Goal: Find specific page/section: Find specific page/section

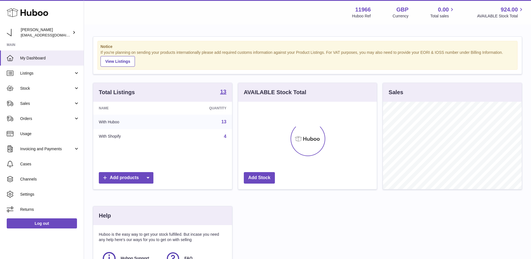
scroll to position [87, 139]
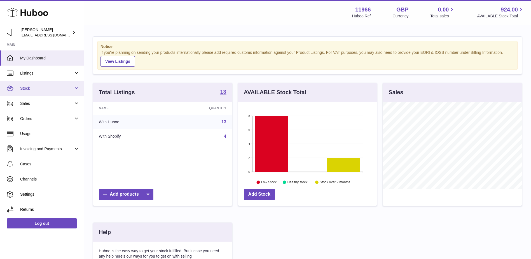
click at [30, 90] on span "Stock" at bounding box center [46, 88] width 53 height 5
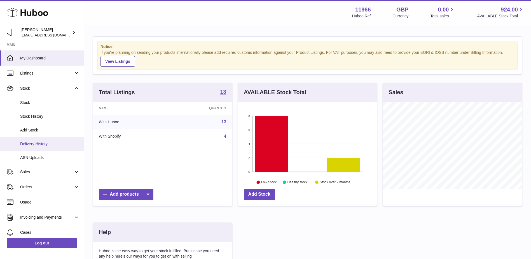
click at [37, 144] on span "Delivery History" at bounding box center [49, 143] width 59 height 5
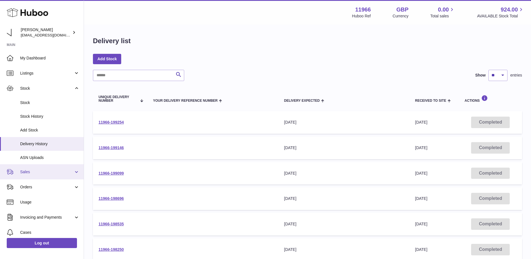
click at [26, 170] on span "Sales" at bounding box center [46, 171] width 53 height 5
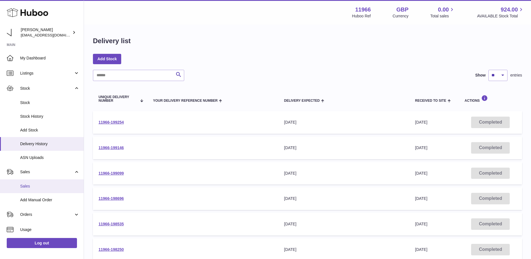
click at [30, 182] on link "Sales" at bounding box center [42, 186] width 84 height 14
